Goal: Browse casually

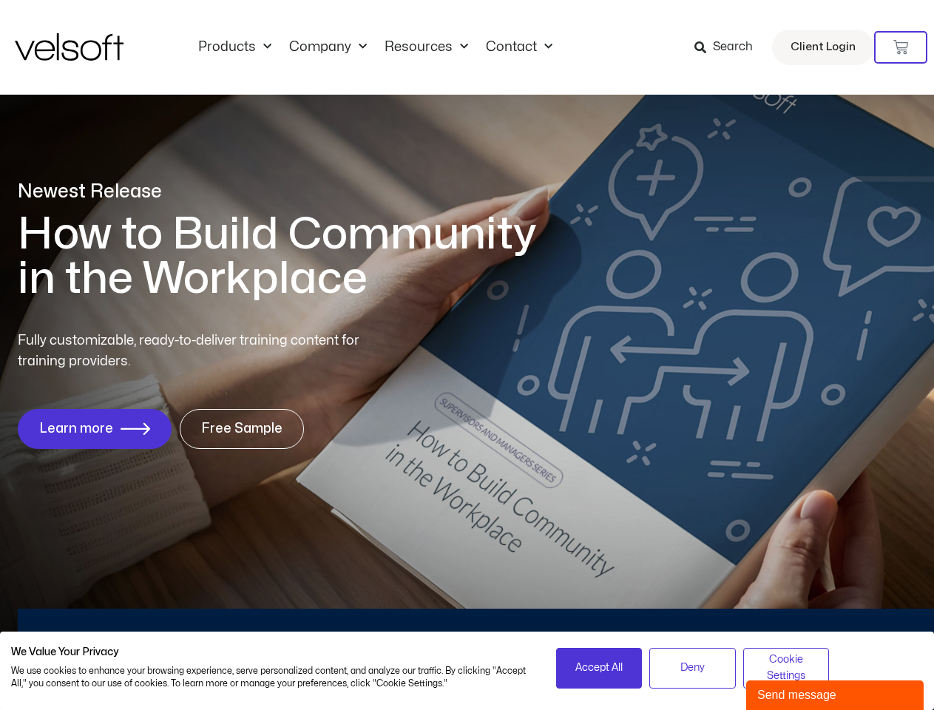
click at [467, 355] on div "Fully customizable, ready-to-deliver training content for training providers. L…" at bounding box center [467, 390] width 899 height 118
click at [901, 47] on icon at bounding box center [900, 47] width 15 height 15
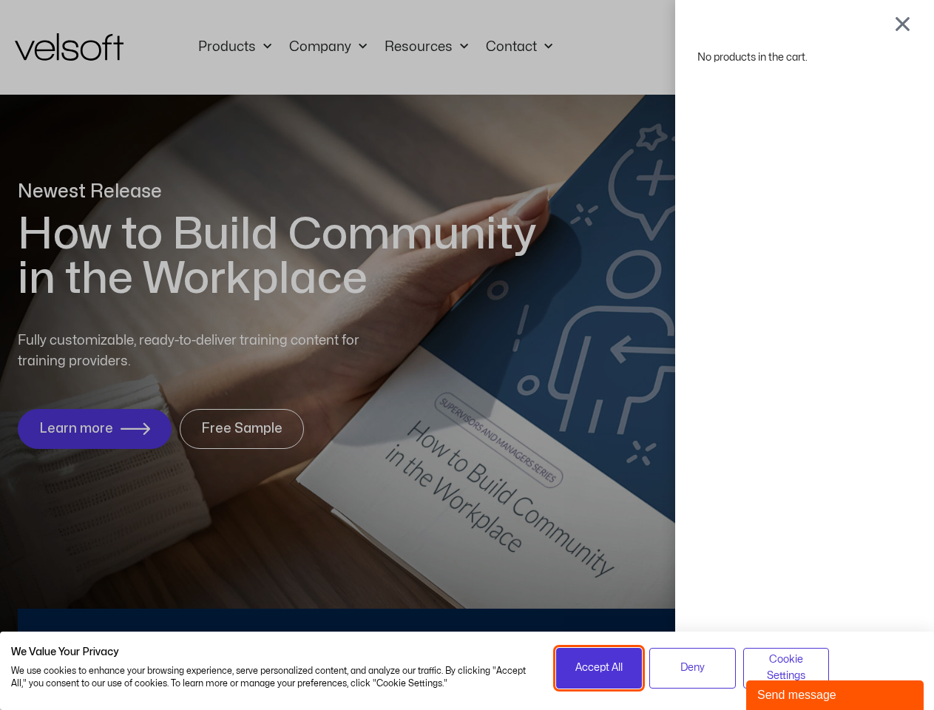
click at [599, 668] on span "Accept All" at bounding box center [598, 668] width 47 height 16
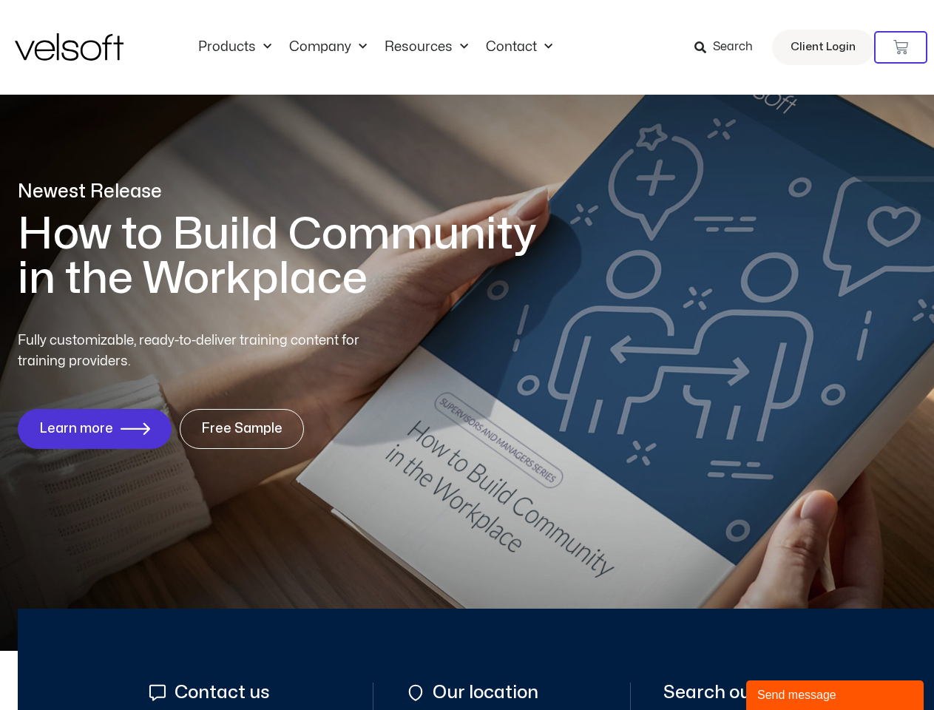
click at [467, 355] on div "No products in the cart." at bounding box center [467, 355] width 0 height 0
click at [835, 695] on div "Send message" at bounding box center [834, 695] width 155 height 18
